Goal: Task Accomplishment & Management: Complete application form

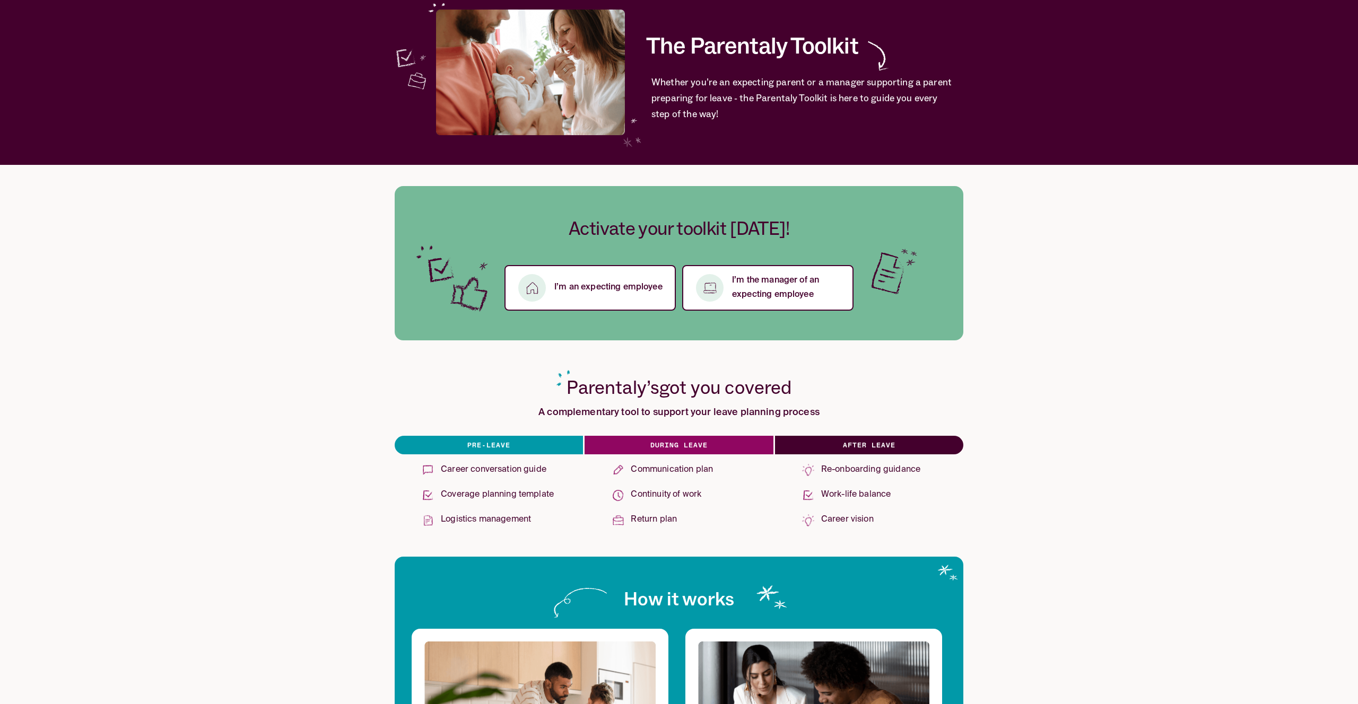
scroll to position [80, 0]
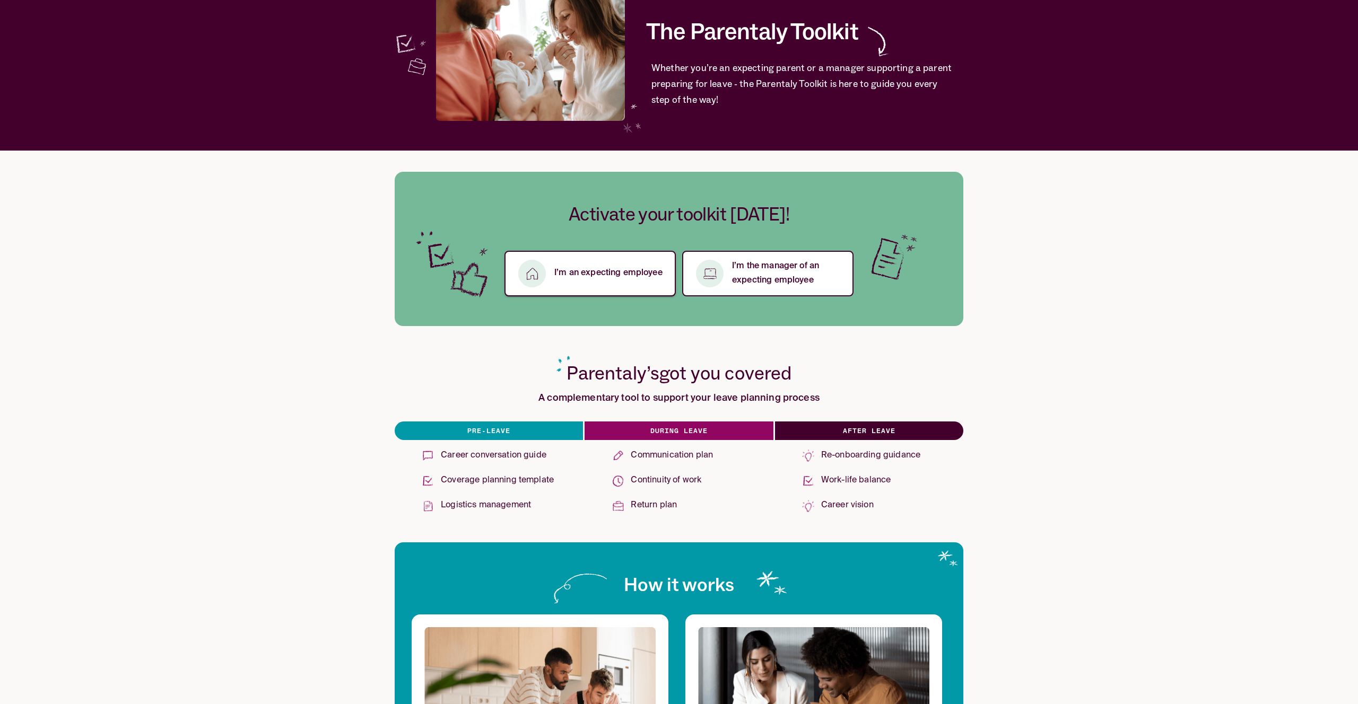
click at [632, 282] on button "I’m an expecting employee" at bounding box center [589, 274] width 171 height 46
